Goal: Use online tool/utility: Utilize a website feature to perform a specific function

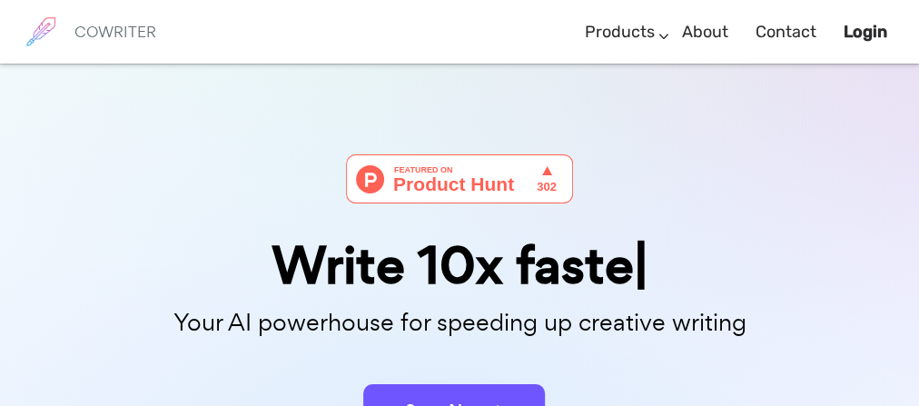
scroll to position [218, 0]
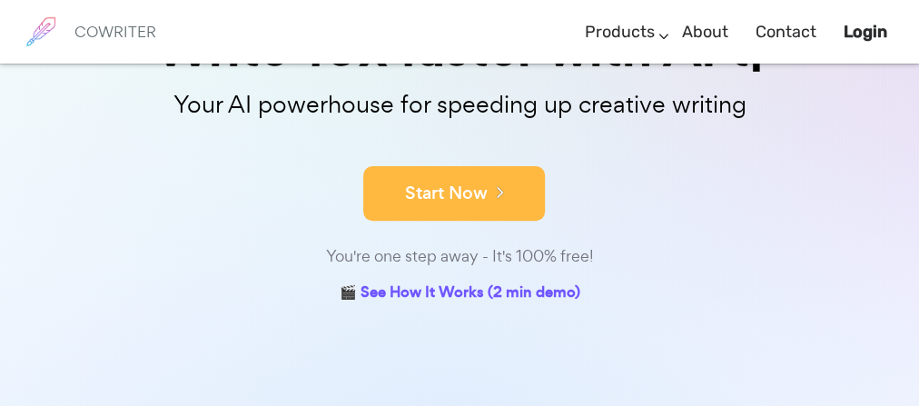
click at [451, 211] on button "Start Now" at bounding box center [454, 193] width 182 height 54
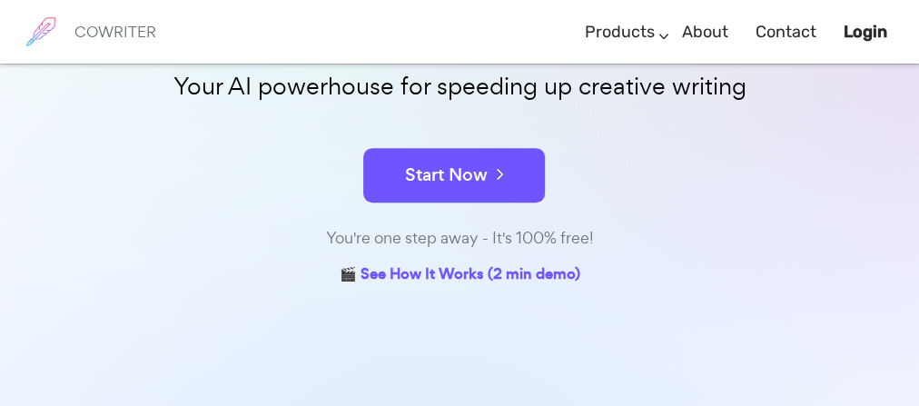
scroll to position [405, 0]
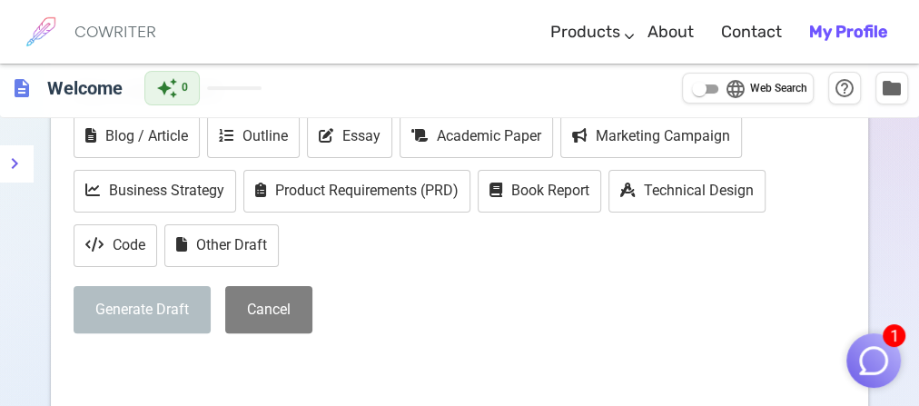
scroll to position [73, 0]
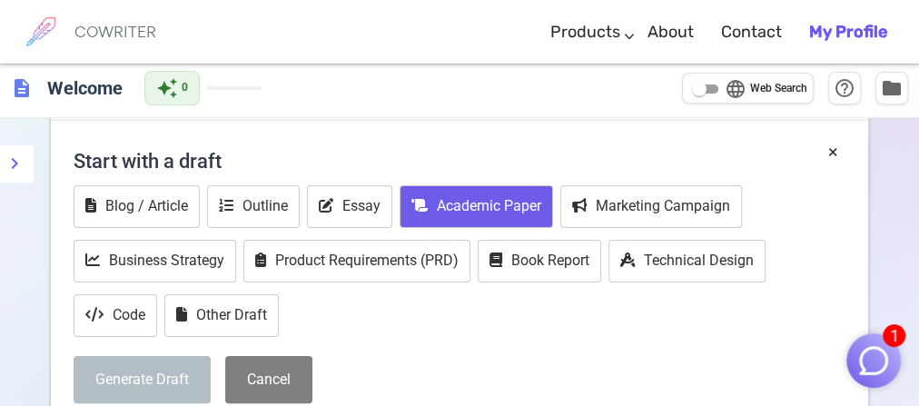
click at [508, 225] on button "Academic Paper" at bounding box center [476, 206] width 153 height 43
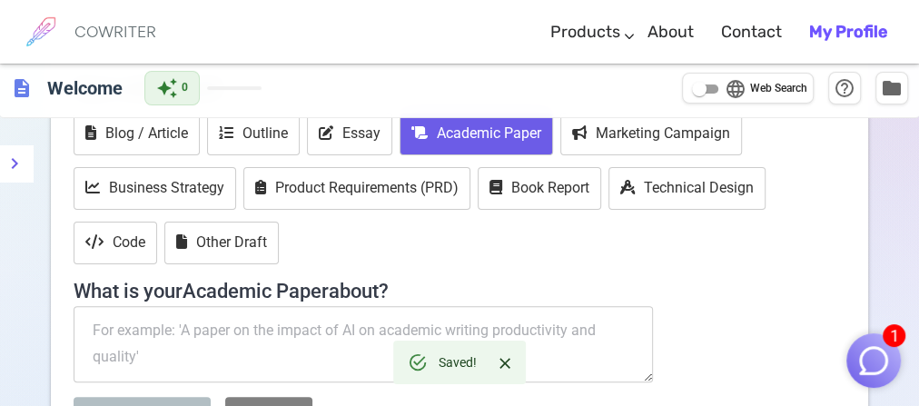
scroll to position [291, 0]
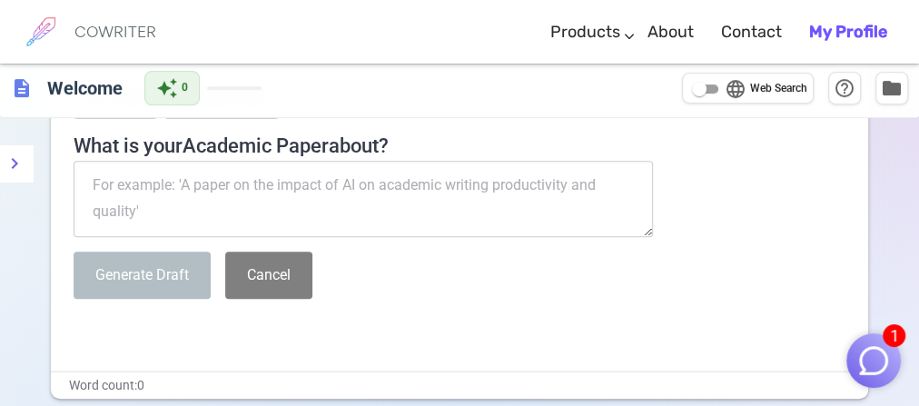
click at [330, 210] on textarea at bounding box center [363, 199] width 579 height 76
type textarea "d"
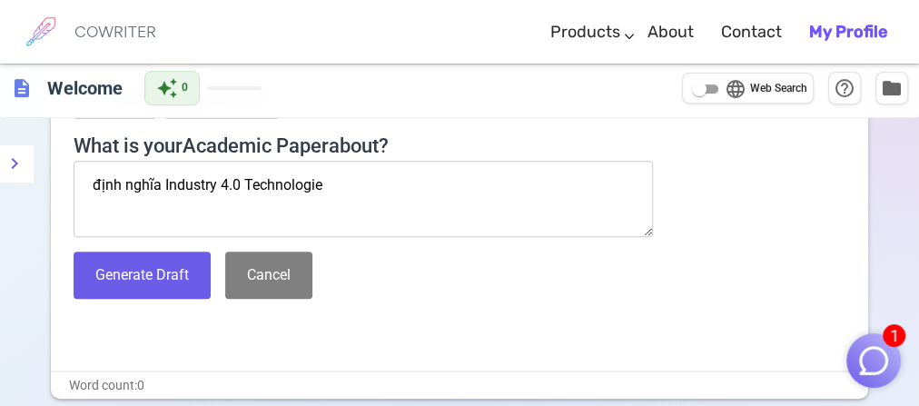
type textarea "định nghĩa Industry 4.0 Technologies"
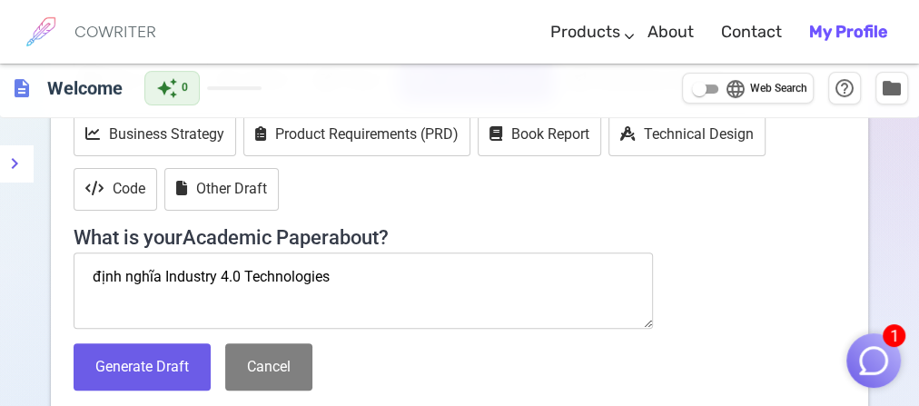
scroll to position [218, 0]
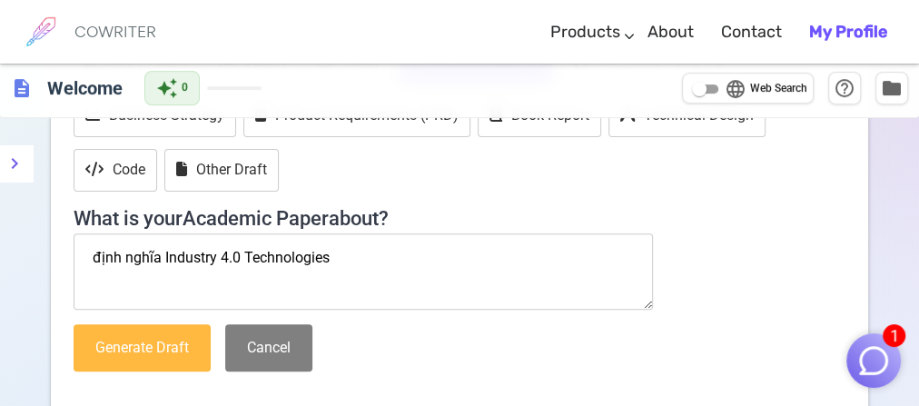
click at [179, 357] on button "Generate Draft" at bounding box center [142, 348] width 137 height 48
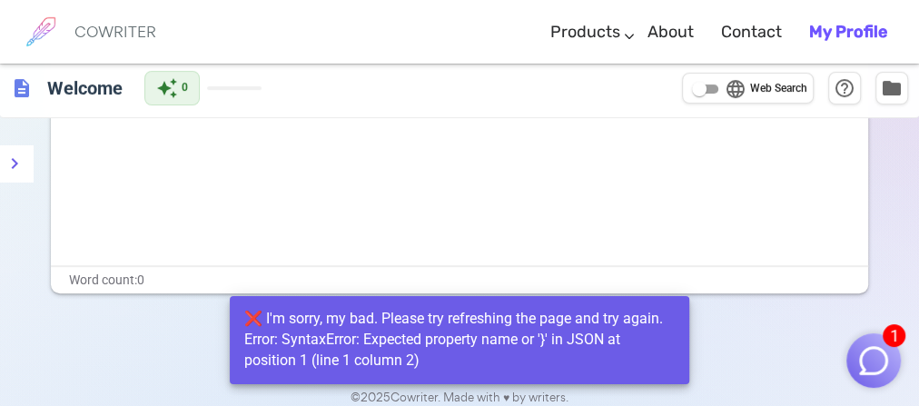
scroll to position [331, 0]
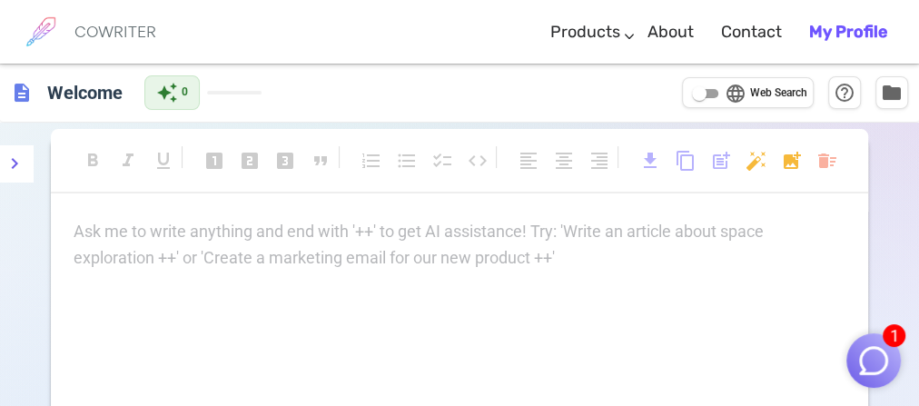
click at [570, 228] on p "Ask me to write anything and end with '++' to get AI assistance! Try: 'Write an…" at bounding box center [460, 232] width 772 height 26
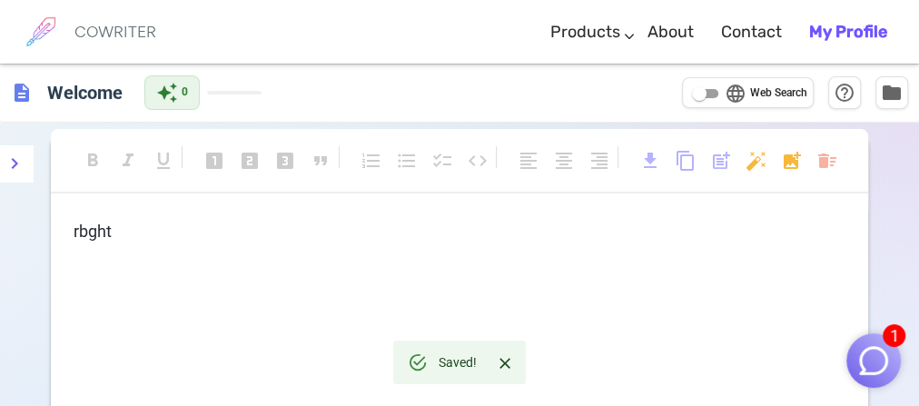
click at [378, 245] on p "rbght" at bounding box center [460, 232] width 772 height 26
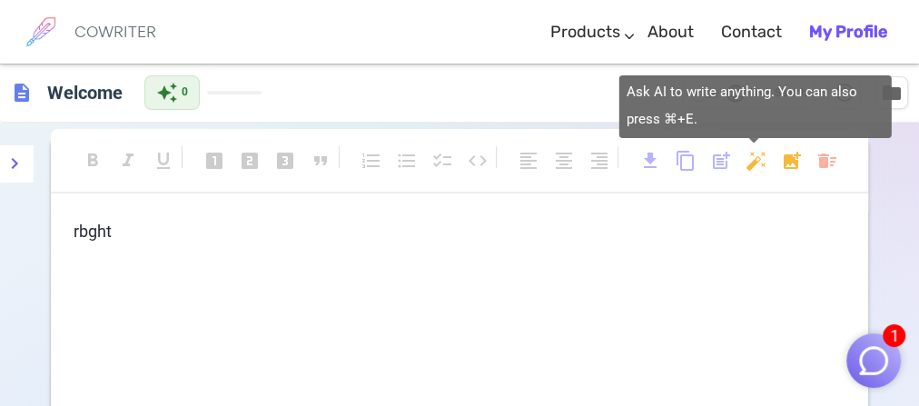
click at [749, 169] on body "1 COWRITER Products Writing Marketing Emails Images (soon) About Contact My Pro…" at bounding box center [459, 366] width 919 height 733
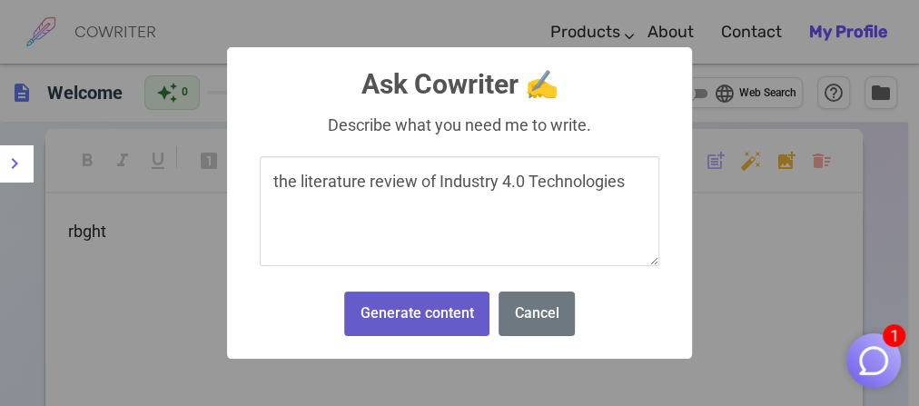
type textarea "the literature review of Industry 4.0 Technologies"
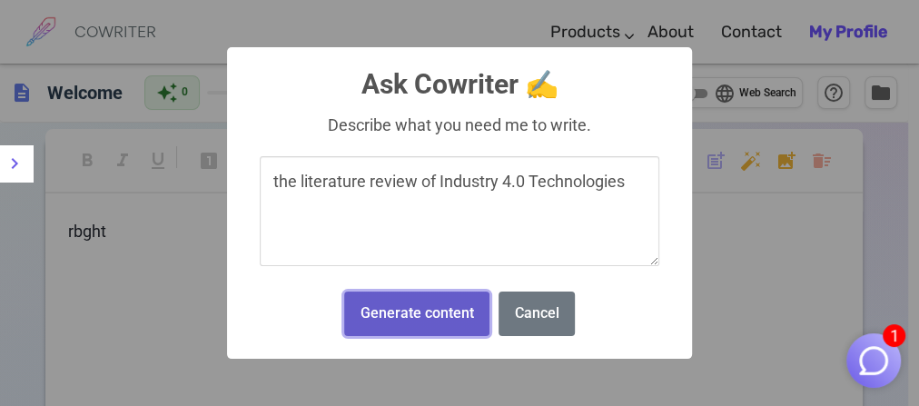
click at [456, 336] on button "Generate content" at bounding box center [416, 314] width 145 height 45
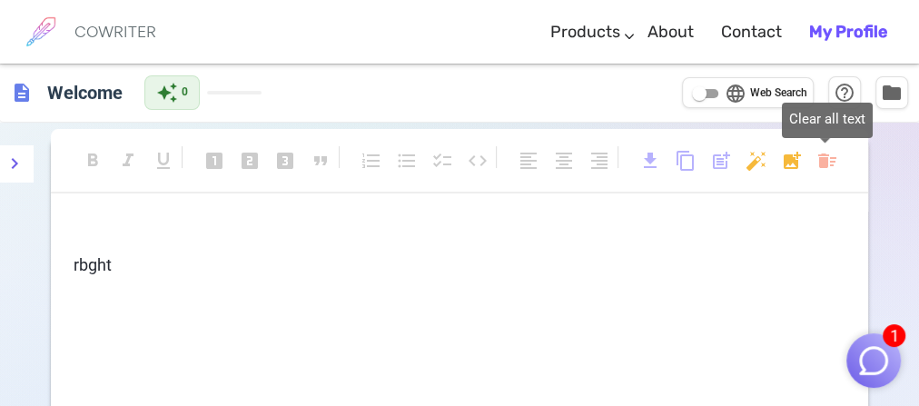
click at [834, 164] on body "1 COWRITER Products Writing Marketing Emails Images (soon) About Contact My Pro…" at bounding box center [459, 366] width 919 height 733
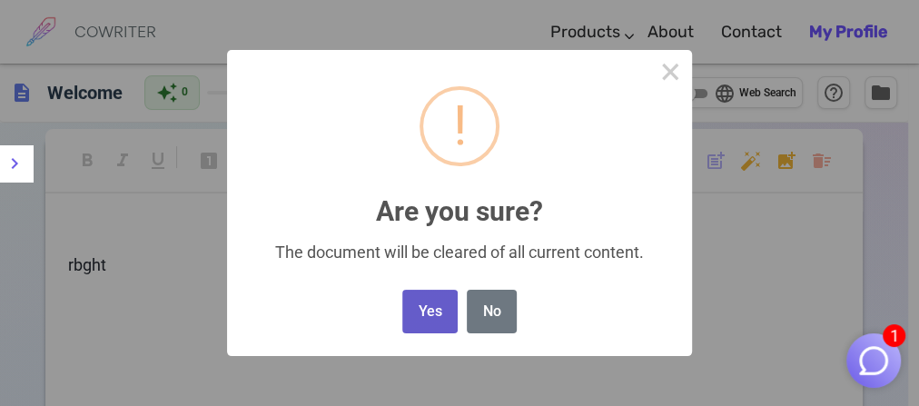
click at [447, 334] on button "Yes" at bounding box center [429, 312] width 55 height 45
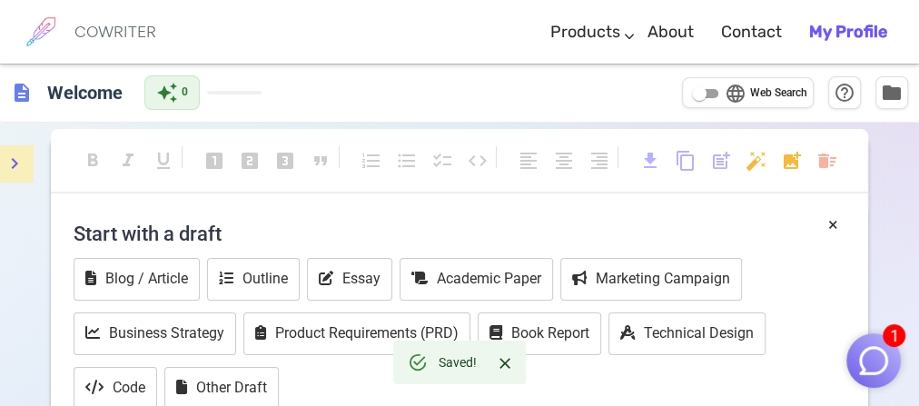
click at [15, 161] on icon "menu" at bounding box center [15, 163] width 6 height 11
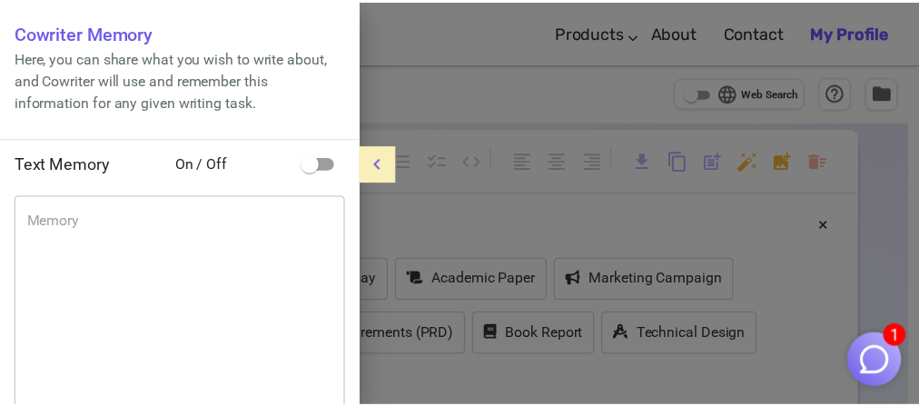
scroll to position [218, 0]
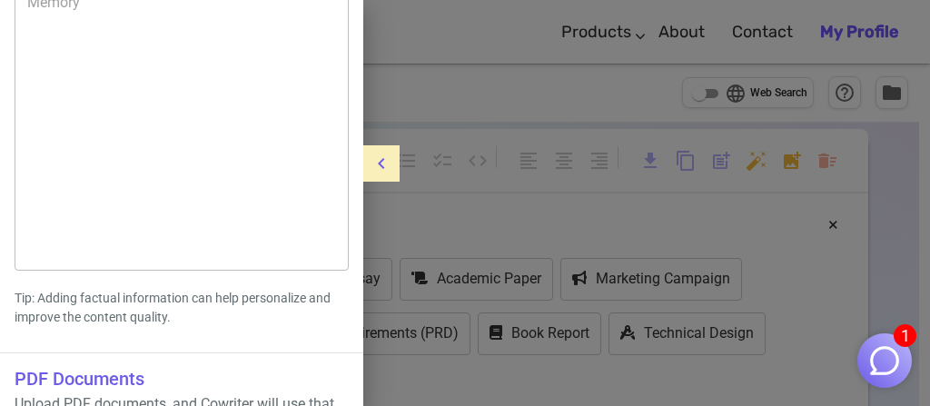
click at [540, 171] on div at bounding box center [465, 203] width 930 height 406
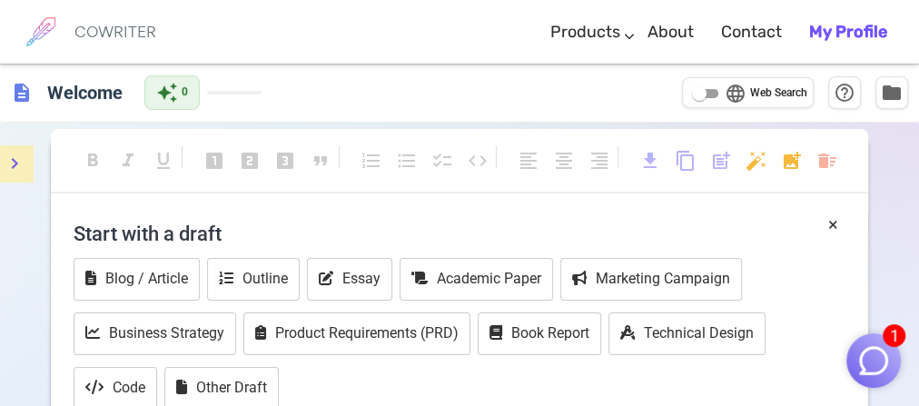
click at [695, 98] on input "language Web Search" at bounding box center [699, 94] width 65 height 22
checkbox input "true"
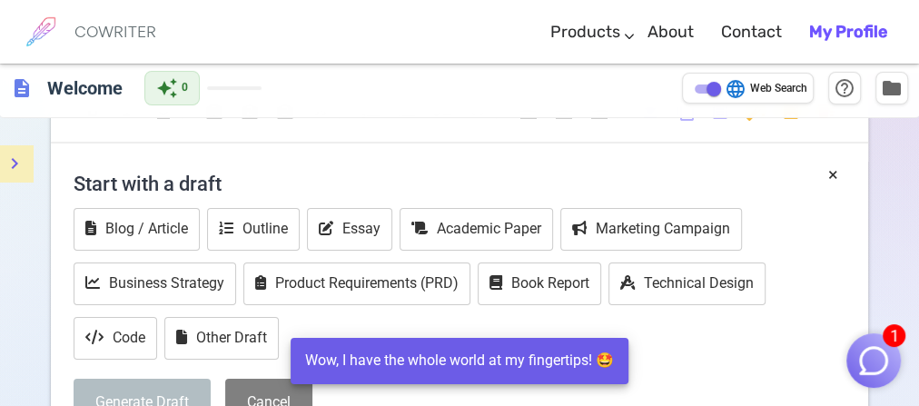
scroll to position [73, 0]
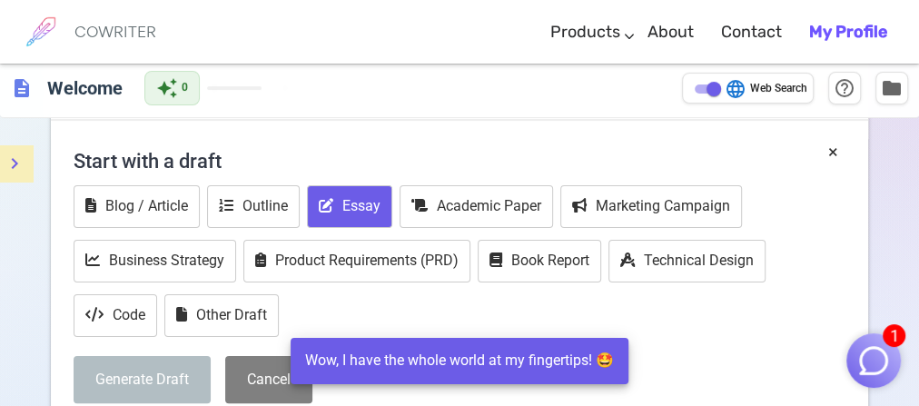
click at [353, 209] on button "Essay" at bounding box center [349, 206] width 85 height 43
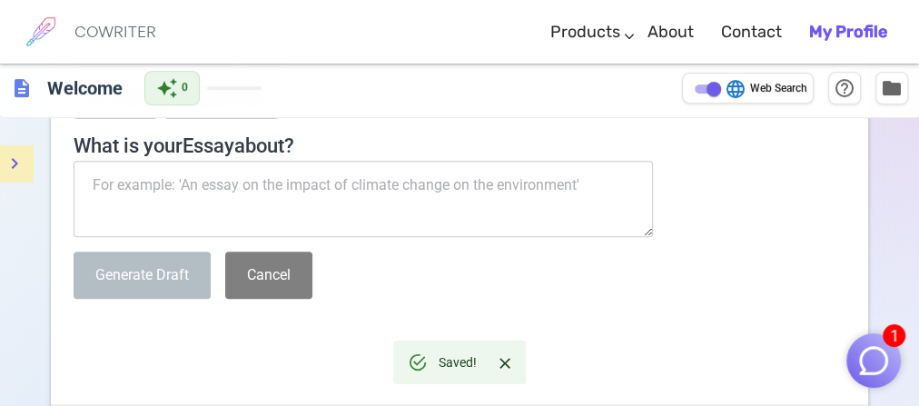
scroll to position [145, 0]
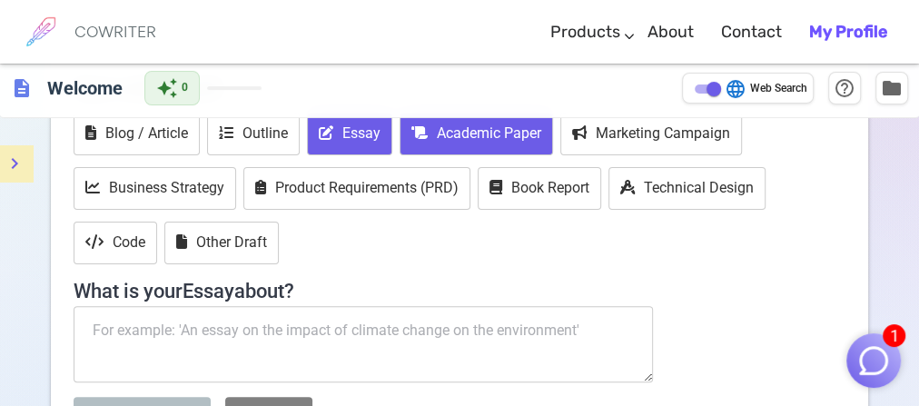
click at [527, 142] on button "Academic Paper" at bounding box center [476, 134] width 153 height 43
click at [342, 142] on button "Essay" at bounding box center [349, 134] width 85 height 43
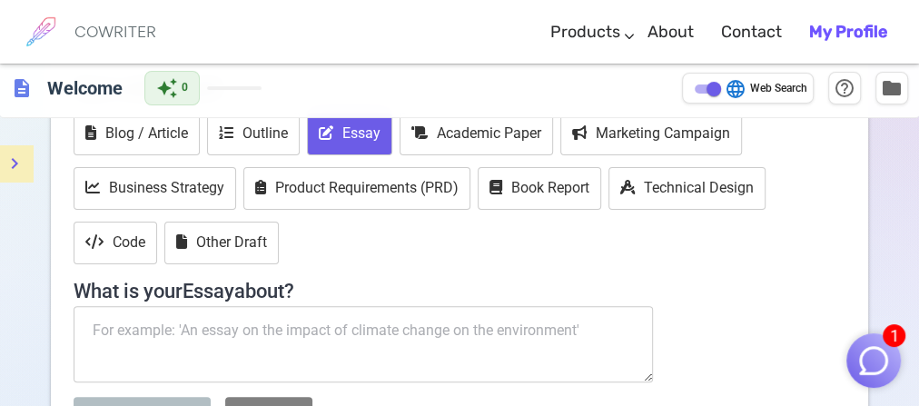
click at [222, 345] on textarea at bounding box center [363, 344] width 579 height 76
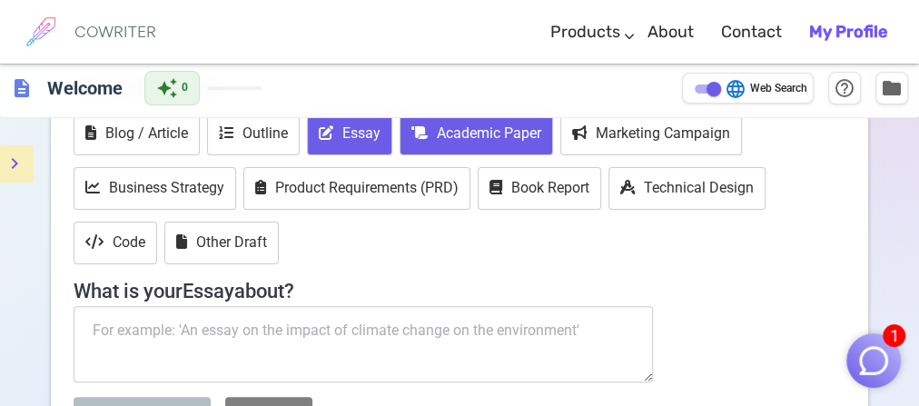
click at [491, 134] on button "Academic Paper" at bounding box center [476, 134] width 153 height 43
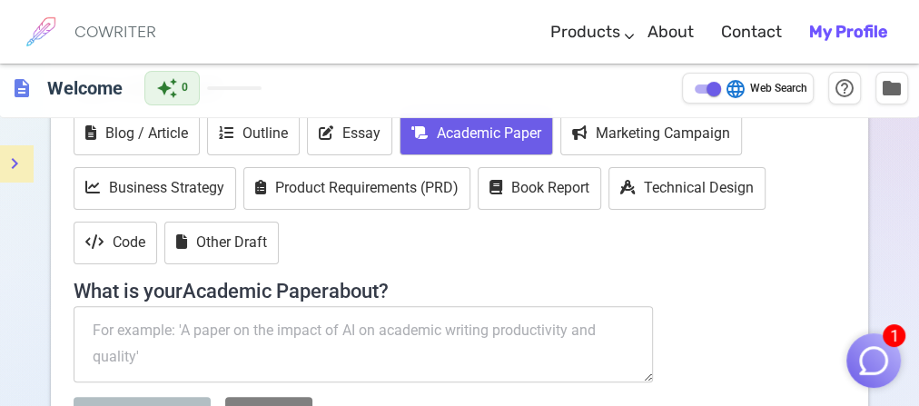
click at [242, 342] on textarea at bounding box center [363, 344] width 579 height 76
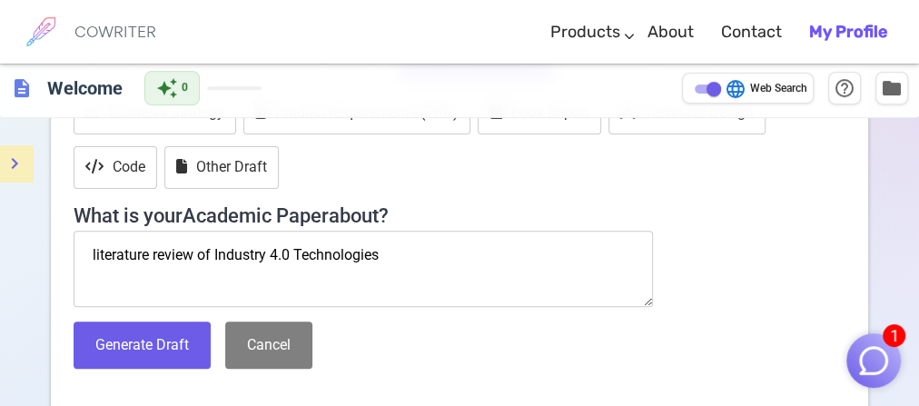
scroll to position [291, 0]
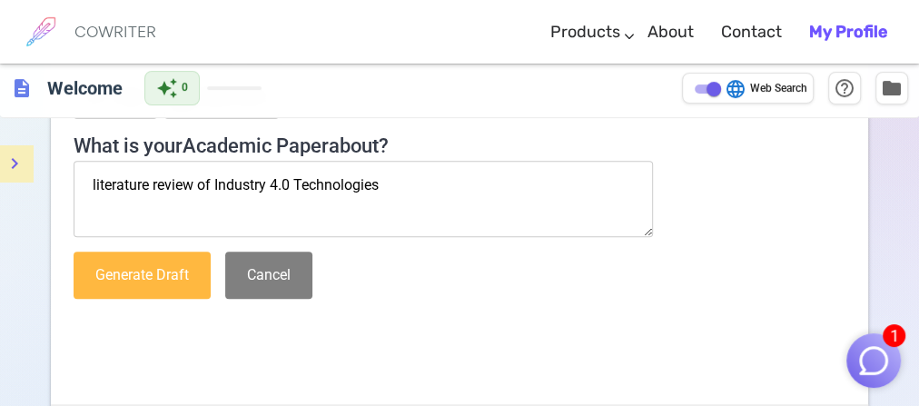
type textarea "literature review of Industry 4.0 Technologies"
click at [124, 287] on button "Generate Draft" at bounding box center [142, 276] width 137 height 48
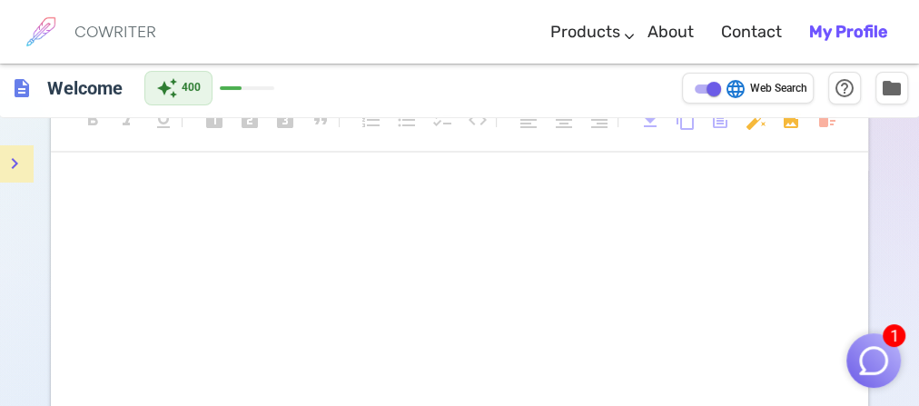
scroll to position [0, 0]
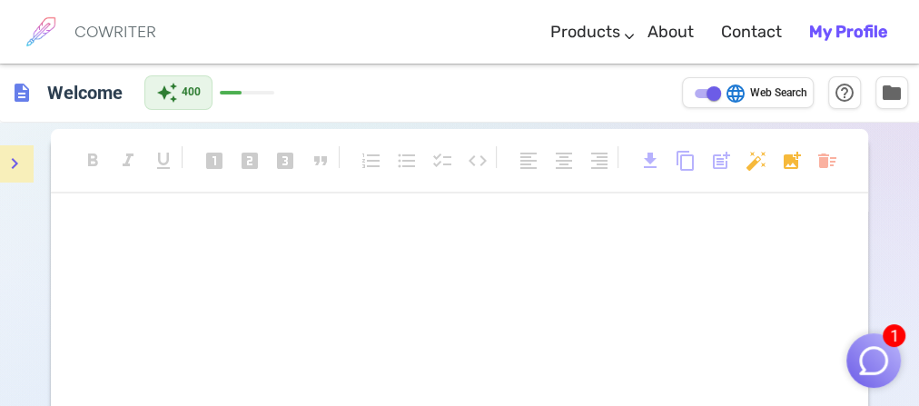
click at [875, 375] on img "button" at bounding box center [873, 360] width 35 height 35
